Goal: Navigation & Orientation: Go to known website

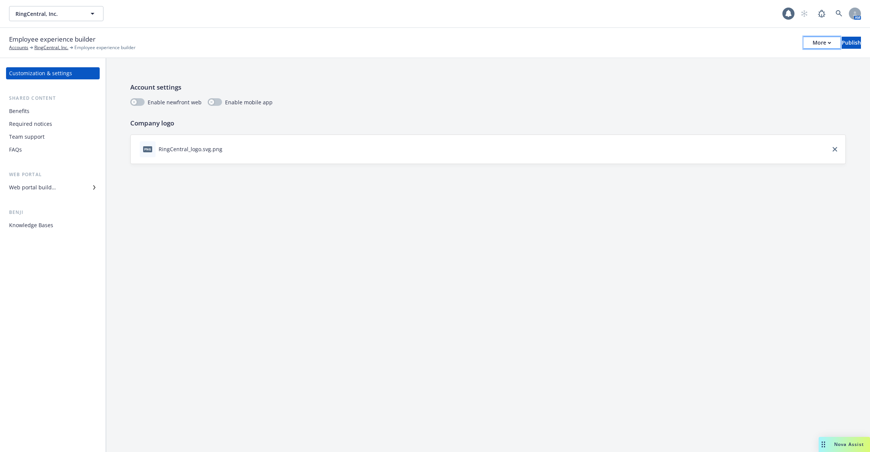
click at [813, 46] on div "More" at bounding box center [822, 42] width 19 height 11
click at [783, 70] on link "Copy portal link" at bounding box center [760, 74] width 112 height 15
click at [51, 120] on div "Required notices" at bounding box center [53, 124] width 88 height 12
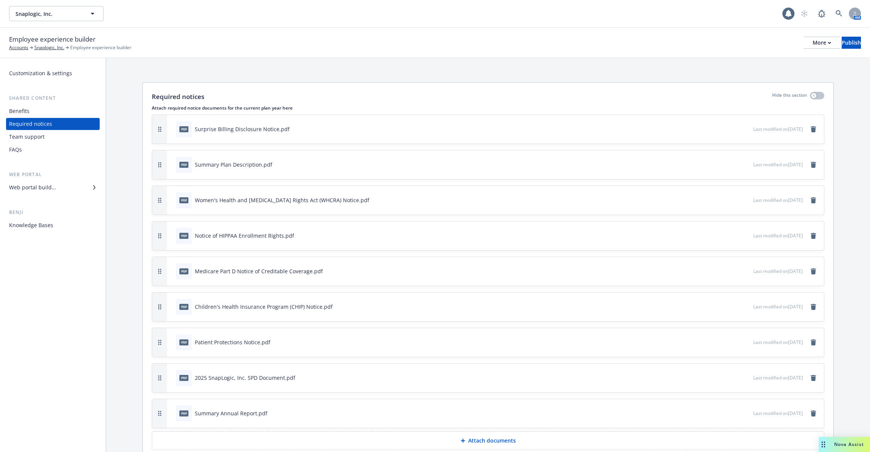
click at [46, 115] on div "Benefits" at bounding box center [53, 111] width 88 height 12
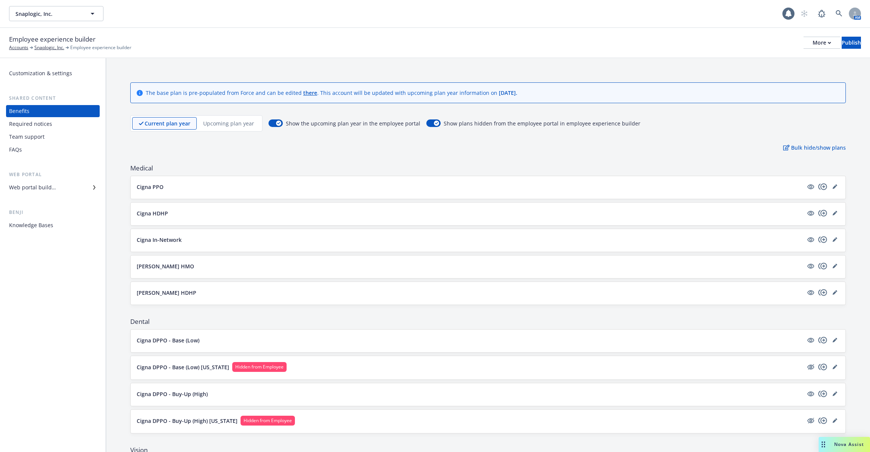
click at [214, 122] on p "Upcoming plan year" at bounding box center [228, 123] width 51 height 8
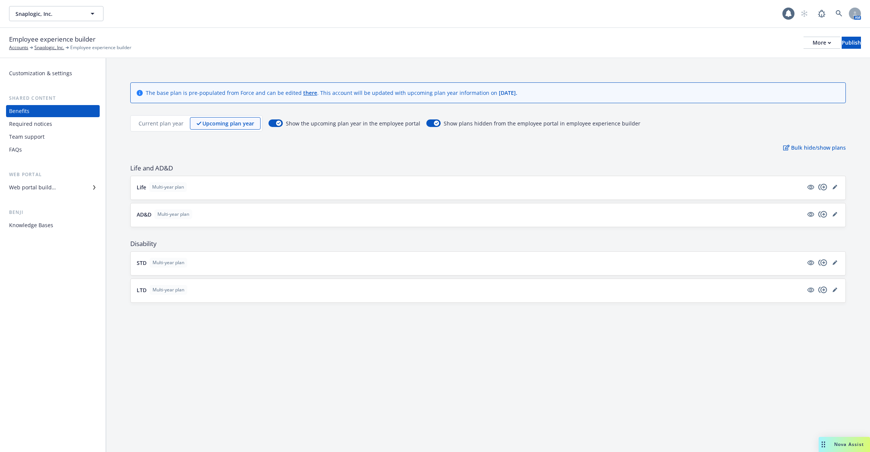
click at [166, 122] on p "Current plan year" at bounding box center [161, 123] width 45 height 8
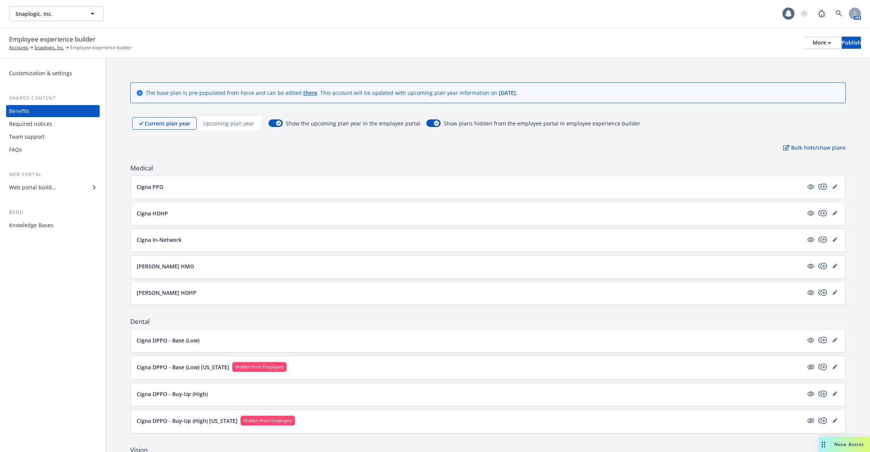
click at [210, 128] on div "Upcoming plan year" at bounding box center [229, 123] width 64 height 12
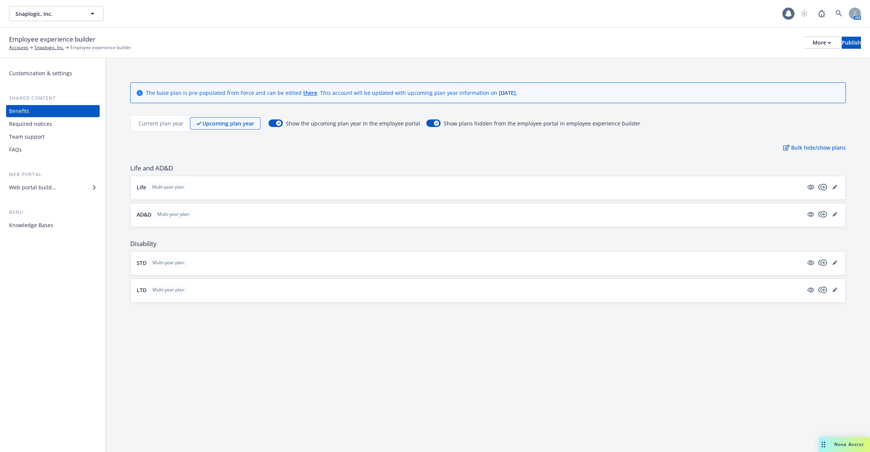
click at [57, 190] on div "Web portal builder" at bounding box center [53, 187] width 88 height 12
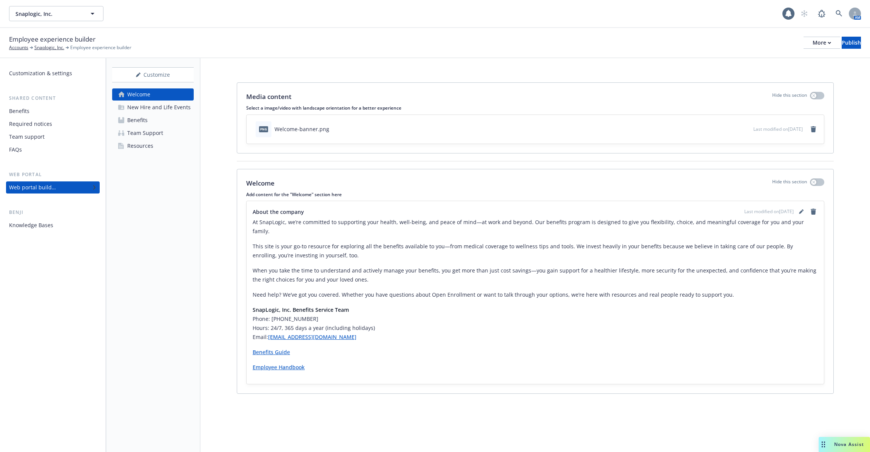
click at [45, 125] on div "Required notices" at bounding box center [30, 124] width 43 height 12
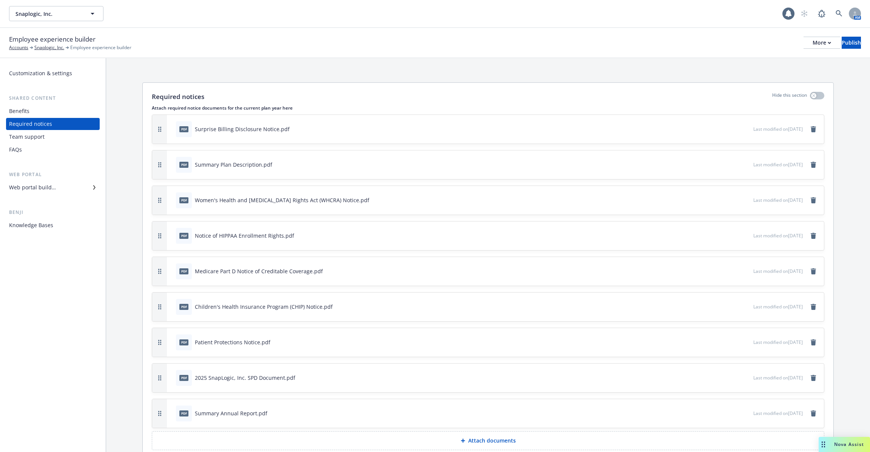
click at [42, 113] on div "Benefits" at bounding box center [53, 111] width 88 height 12
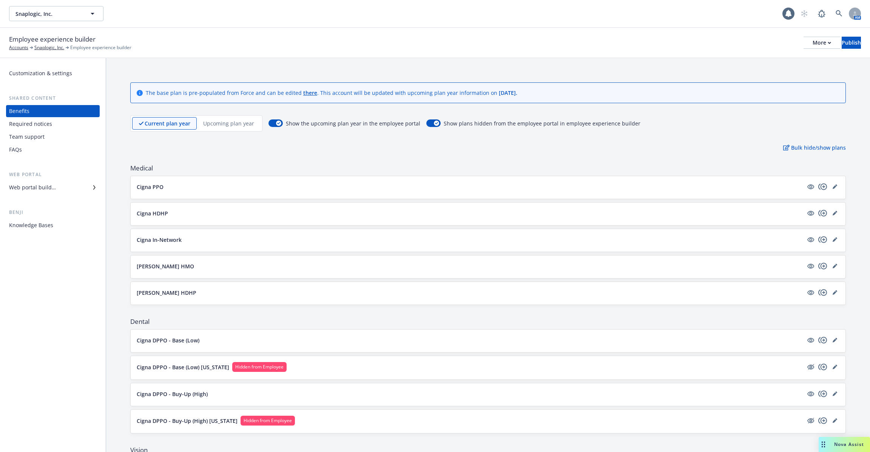
click at [189, 188] on button "Cigna PPO" at bounding box center [470, 187] width 666 height 8
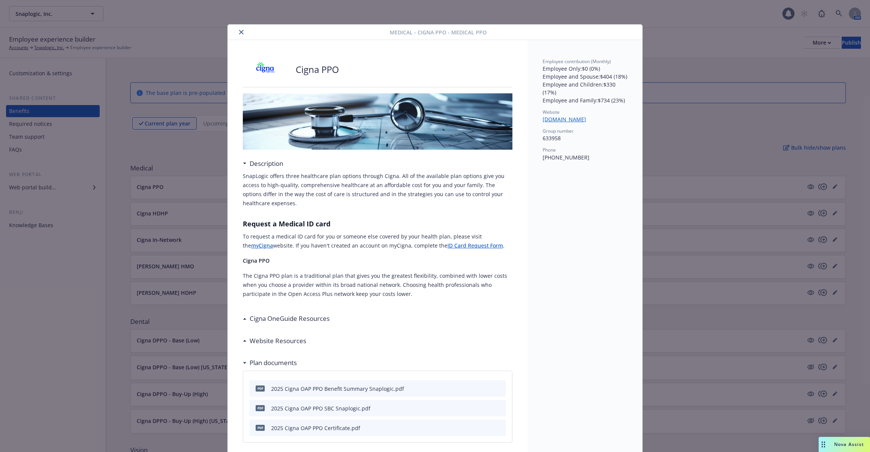
click at [247, 36] on div "Medical - Cigna PPO - Medical PPO" at bounding box center [435, 32] width 415 height 15
click at [243, 34] on button "close" at bounding box center [241, 32] width 9 height 9
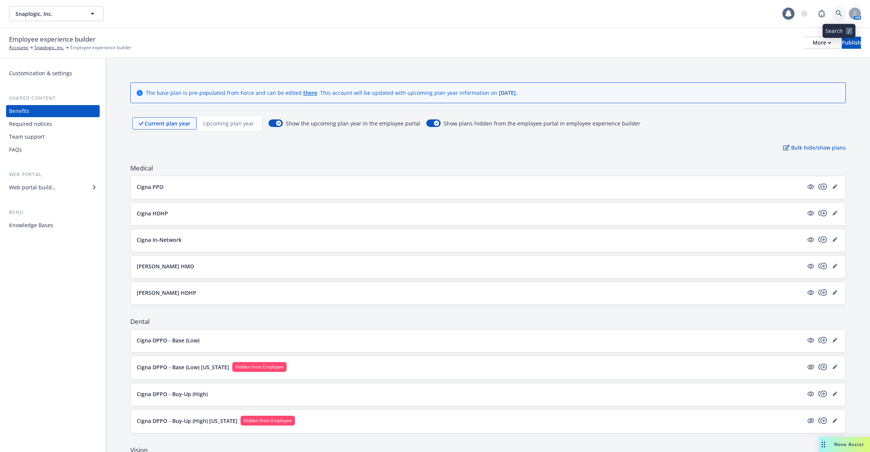
click at [841, 10] on icon at bounding box center [839, 13] width 7 height 7
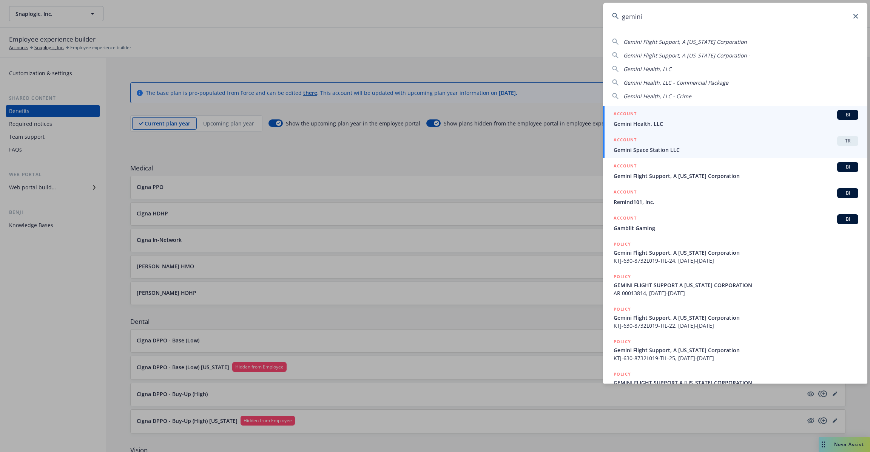
type input "gemini"
click at [705, 148] on span "Gemini Space Station LLC" at bounding box center [736, 150] width 245 height 8
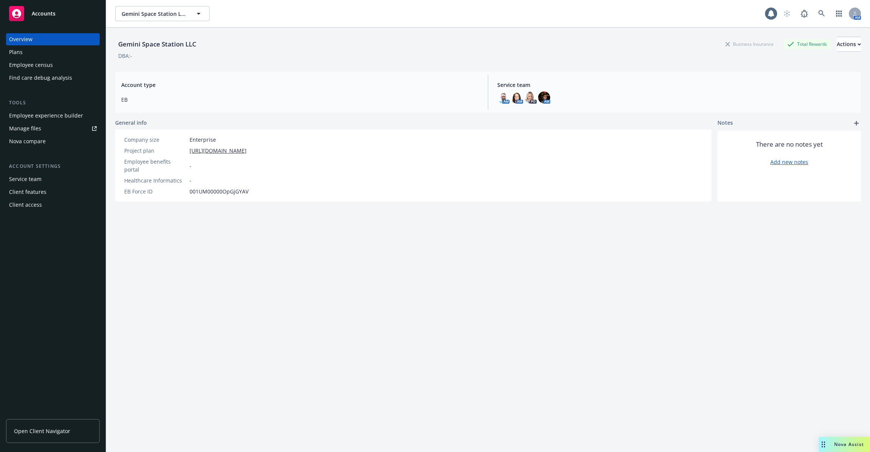
click at [71, 116] on div "Employee experience builder" at bounding box center [46, 115] width 74 height 12
click at [823, 14] on icon at bounding box center [821, 13] width 7 height 7
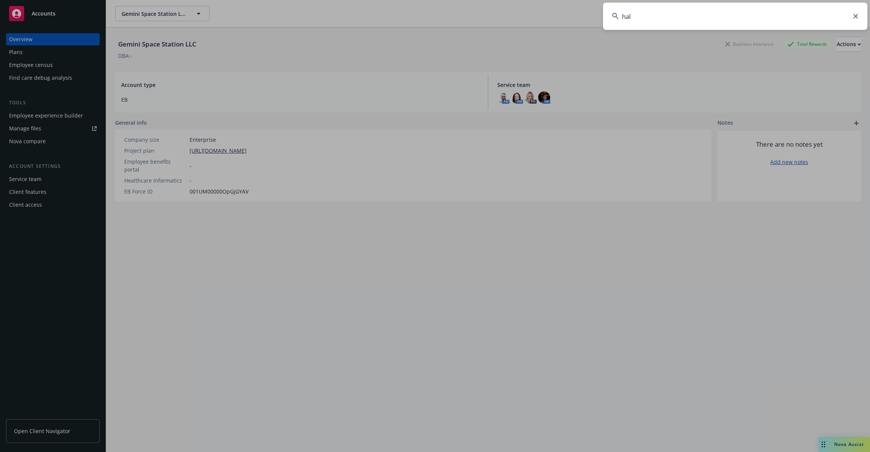
type input "halo"
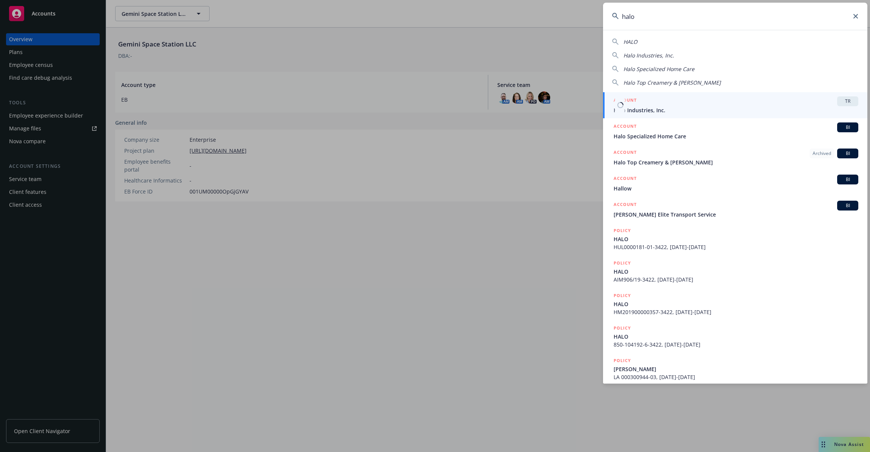
click at [653, 113] on span "Halo Industries, Inc." at bounding box center [736, 110] width 245 height 8
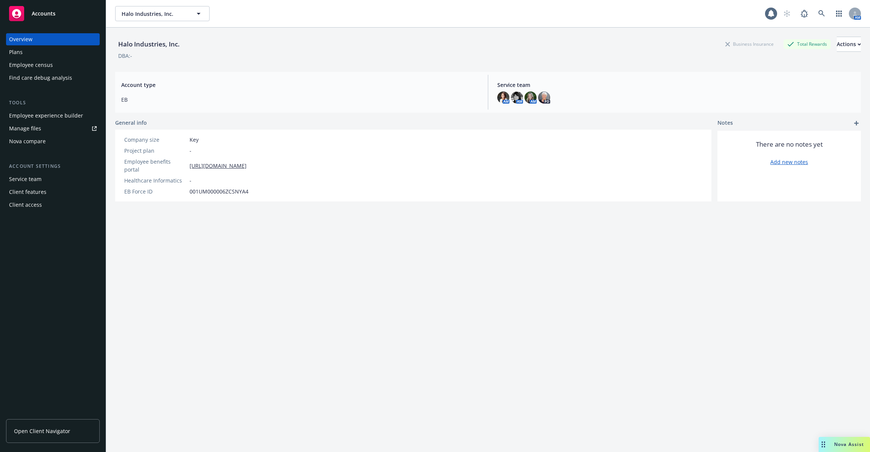
click at [57, 118] on div "Employee experience builder" at bounding box center [46, 115] width 74 height 12
click at [64, 120] on div "Employee experience builder" at bounding box center [46, 115] width 74 height 12
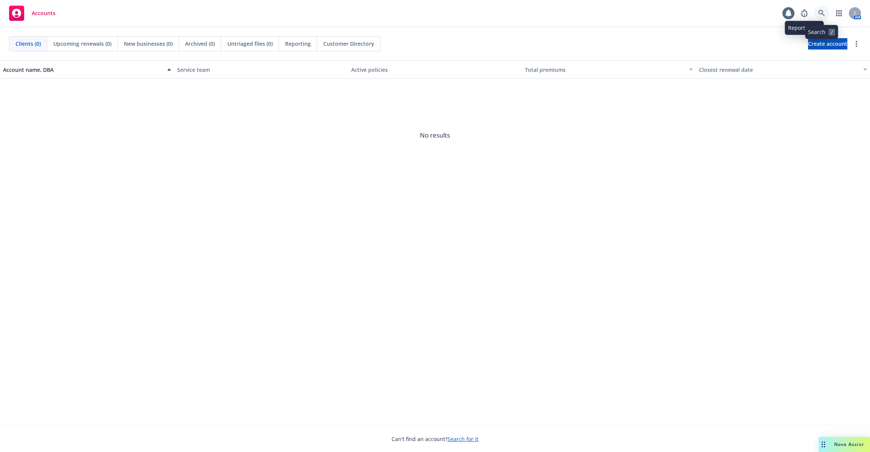
click at [820, 10] on icon at bounding box center [821, 13] width 6 height 6
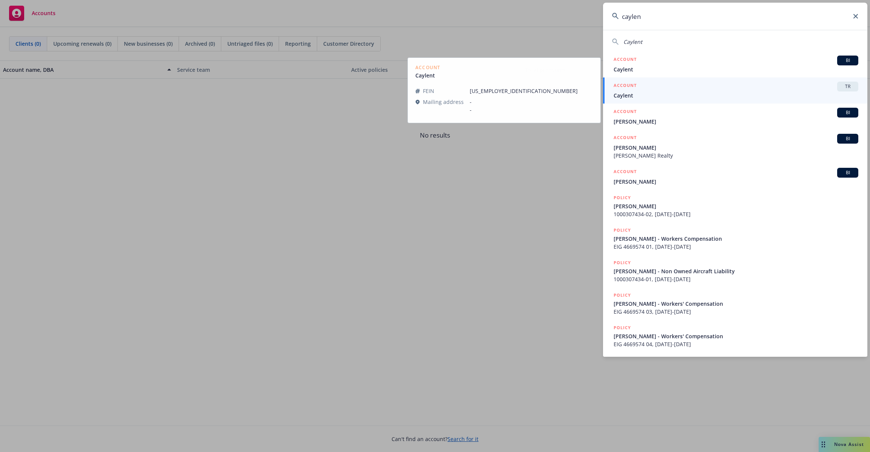
type input "caylen"
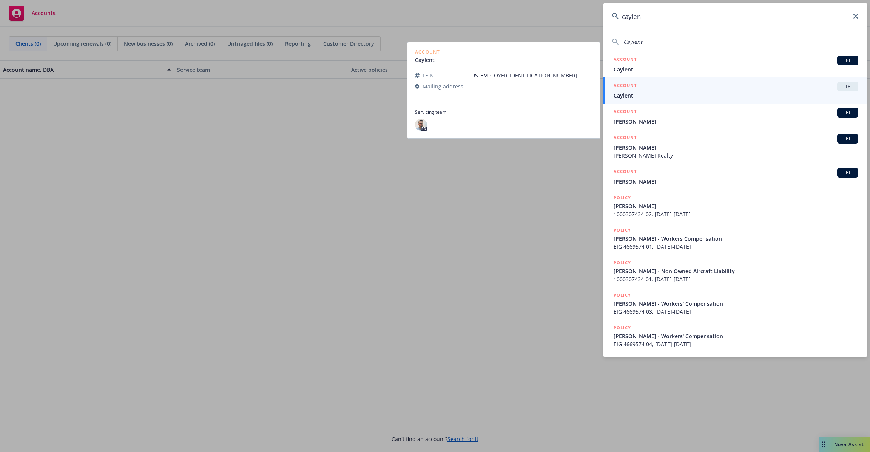
click at [769, 91] on span "Caylent" at bounding box center [736, 95] width 245 height 8
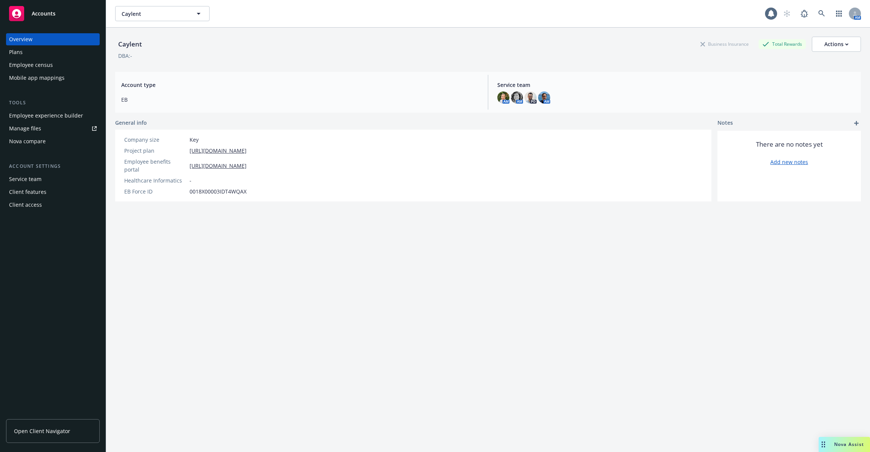
click at [57, 118] on div "Employee experience builder" at bounding box center [46, 115] width 74 height 12
